Goal: Register for event/course

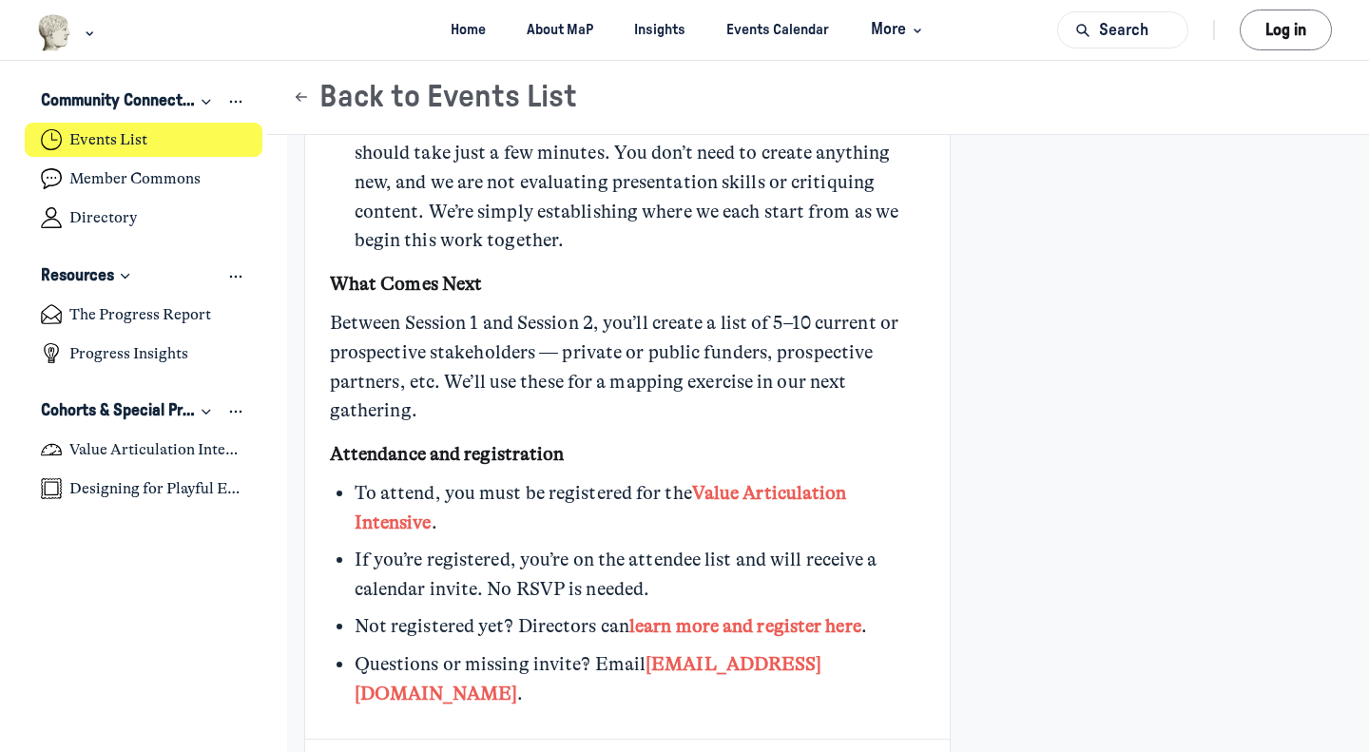
scroll to position [1734, 0]
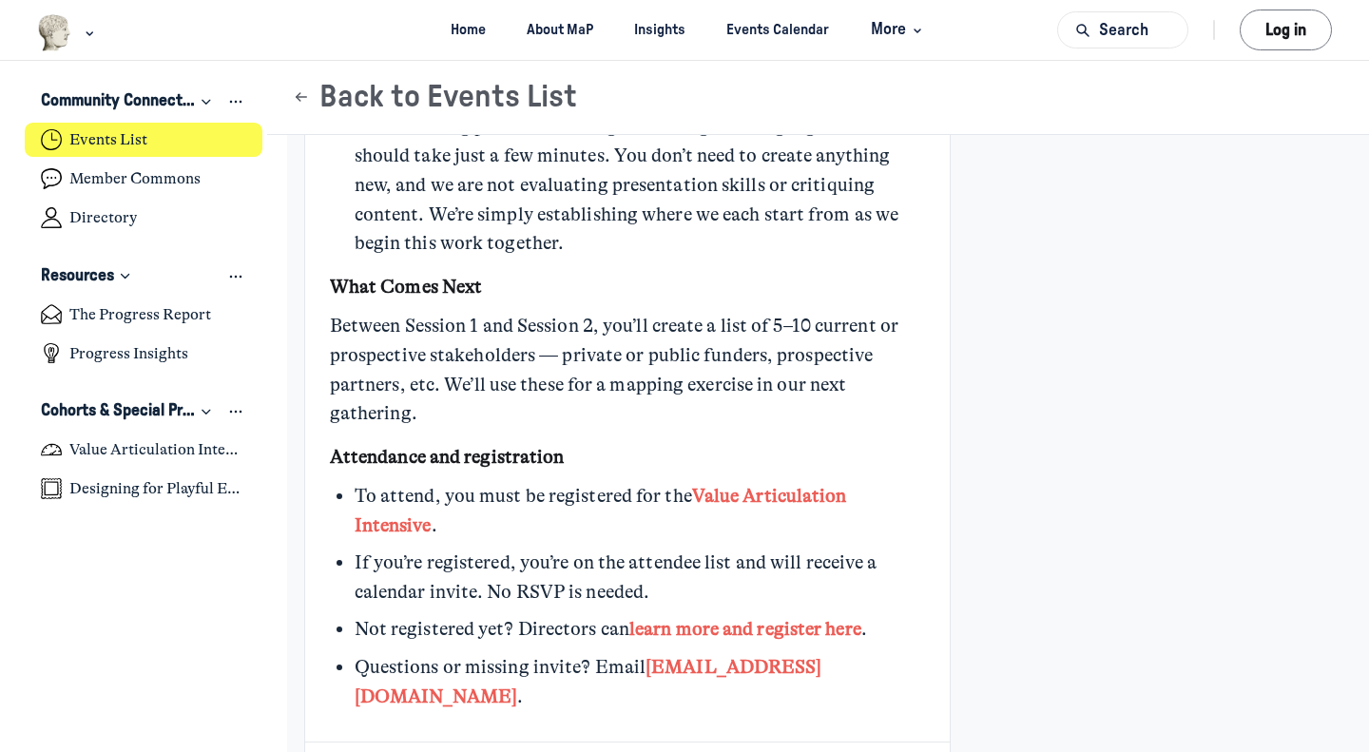
click at [793, 628] on link "learn more and register here" at bounding box center [745, 629] width 232 height 22
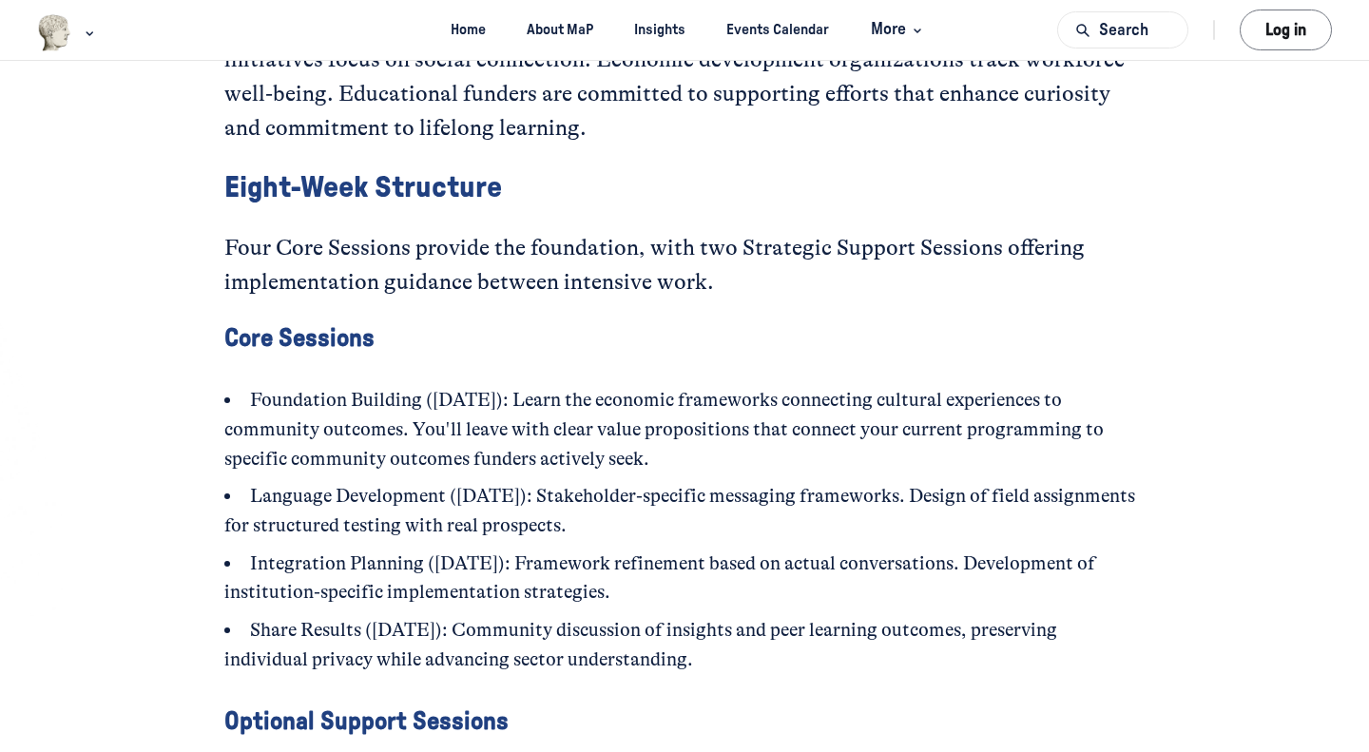
click at [904, 29] on span "More" at bounding box center [899, 30] width 56 height 26
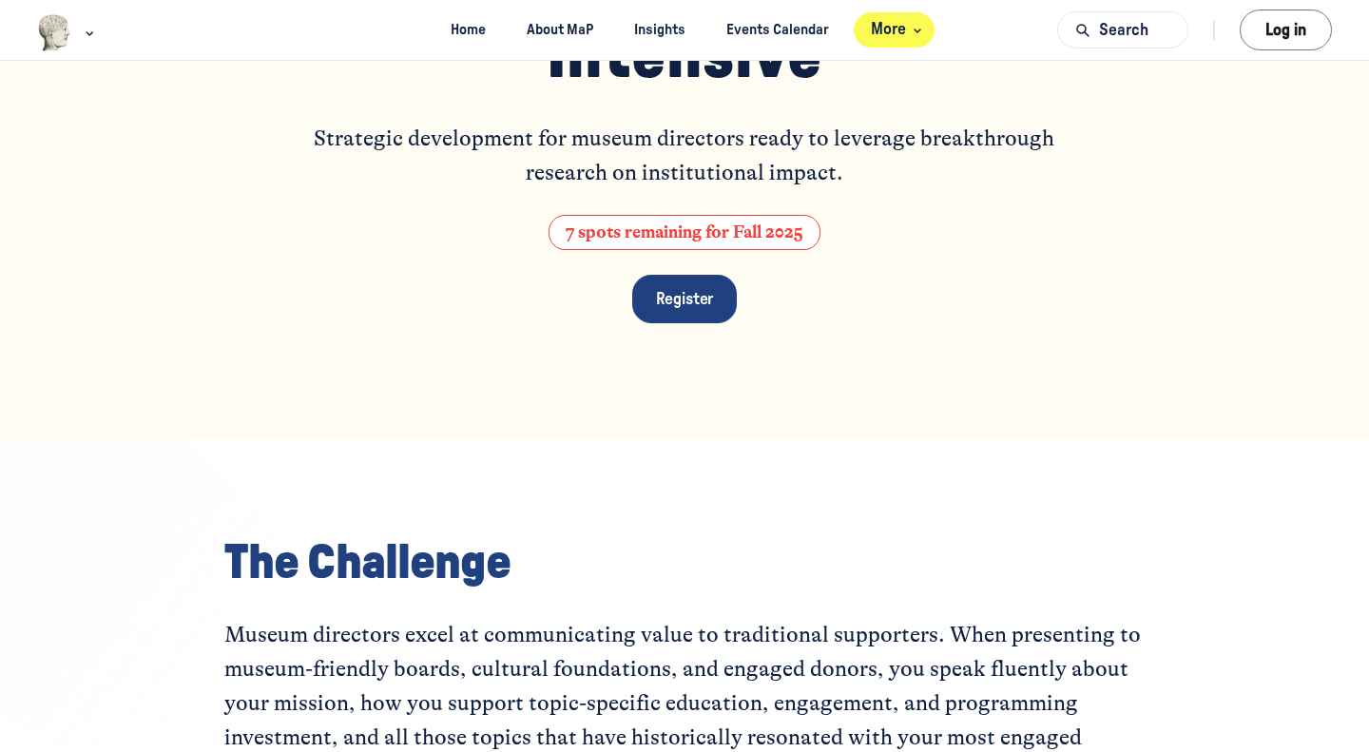
scroll to position [0, 0]
